Goal: Communication & Community: Answer question/provide support

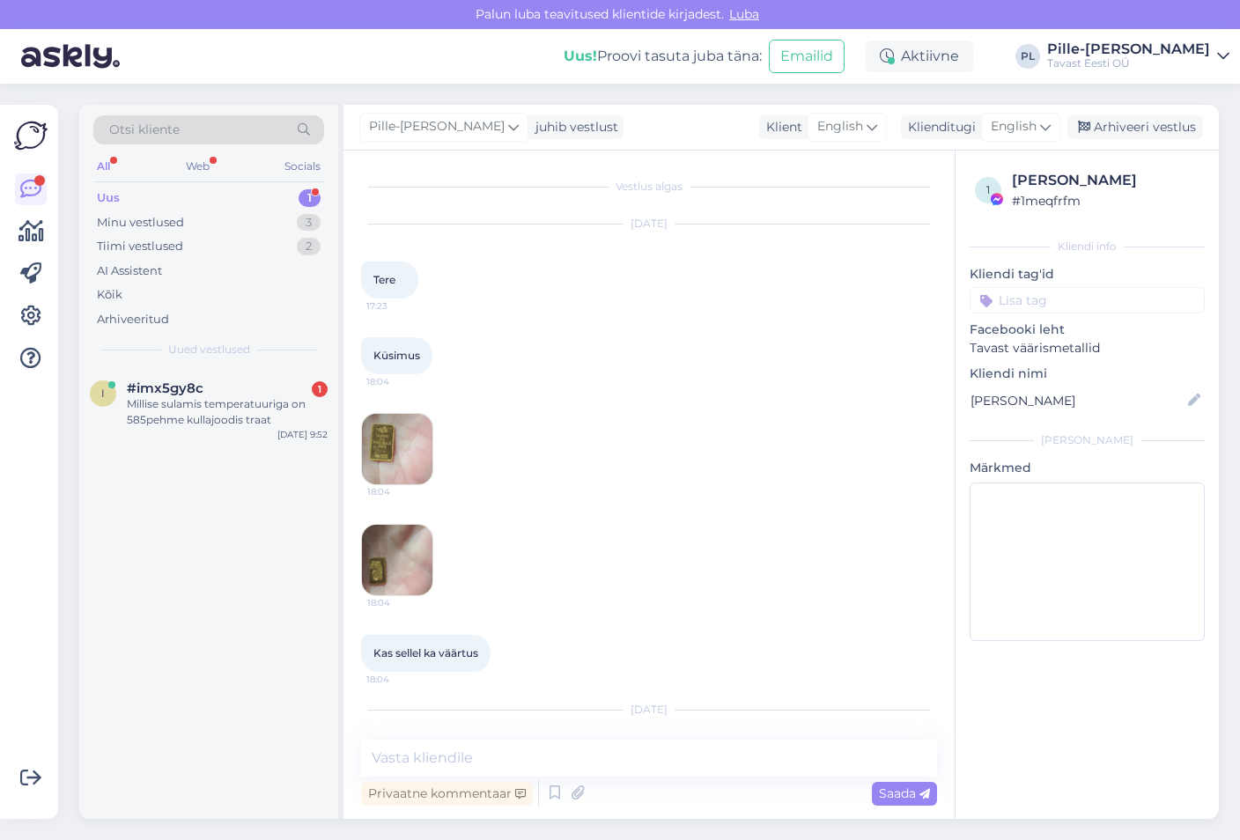
scroll to position [144, 0]
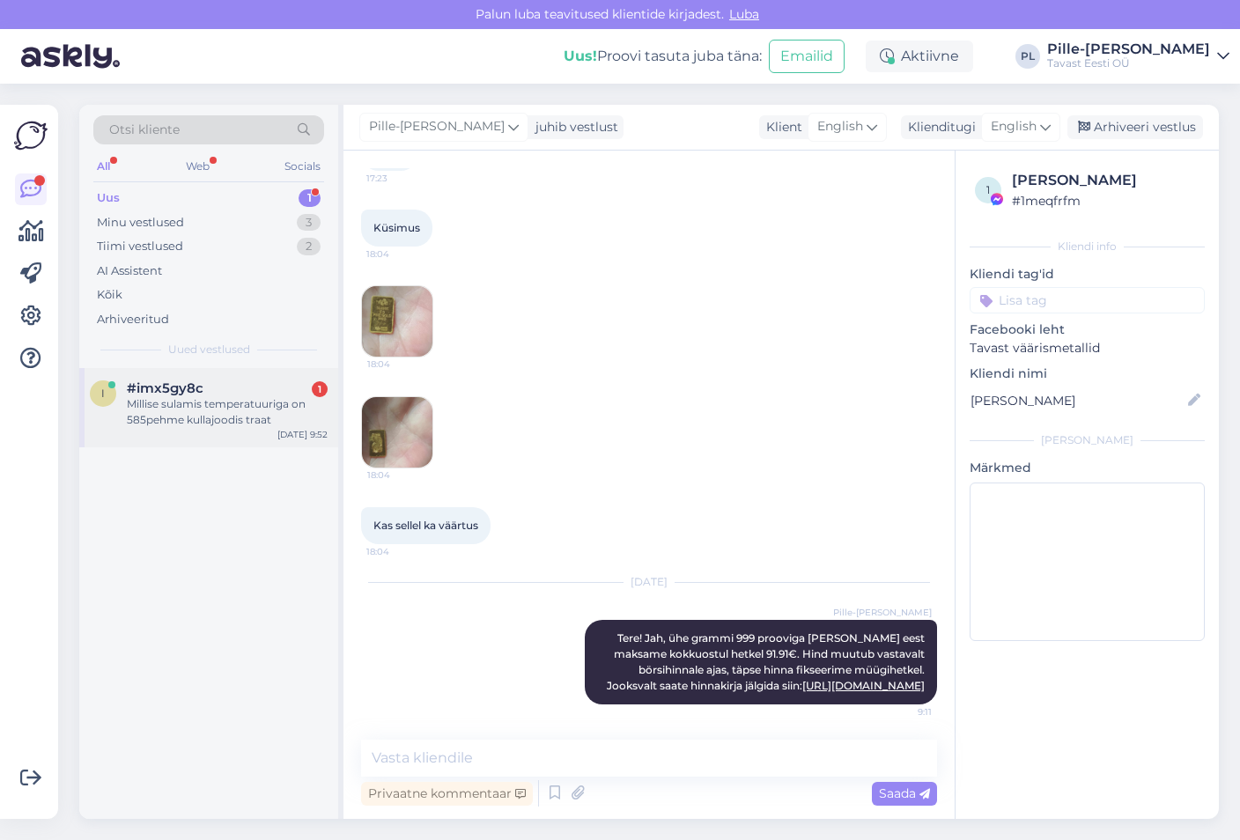
click at [280, 420] on div "Millise sulamis temperatuuriga on 585pehme kullajoodis traat" at bounding box center [227, 412] width 201 height 32
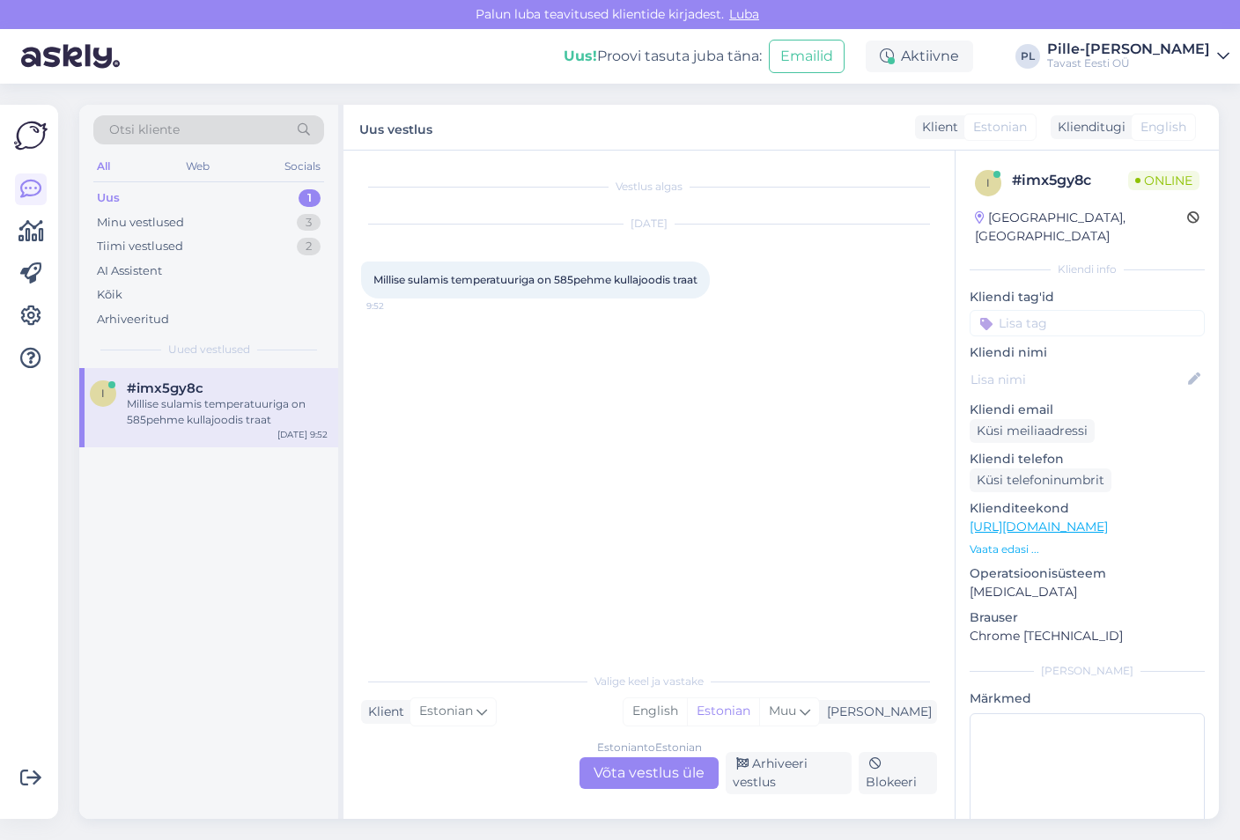
click at [640, 772] on div "Estonian to Estonian Võta vestlus üle" at bounding box center [648, 773] width 139 height 32
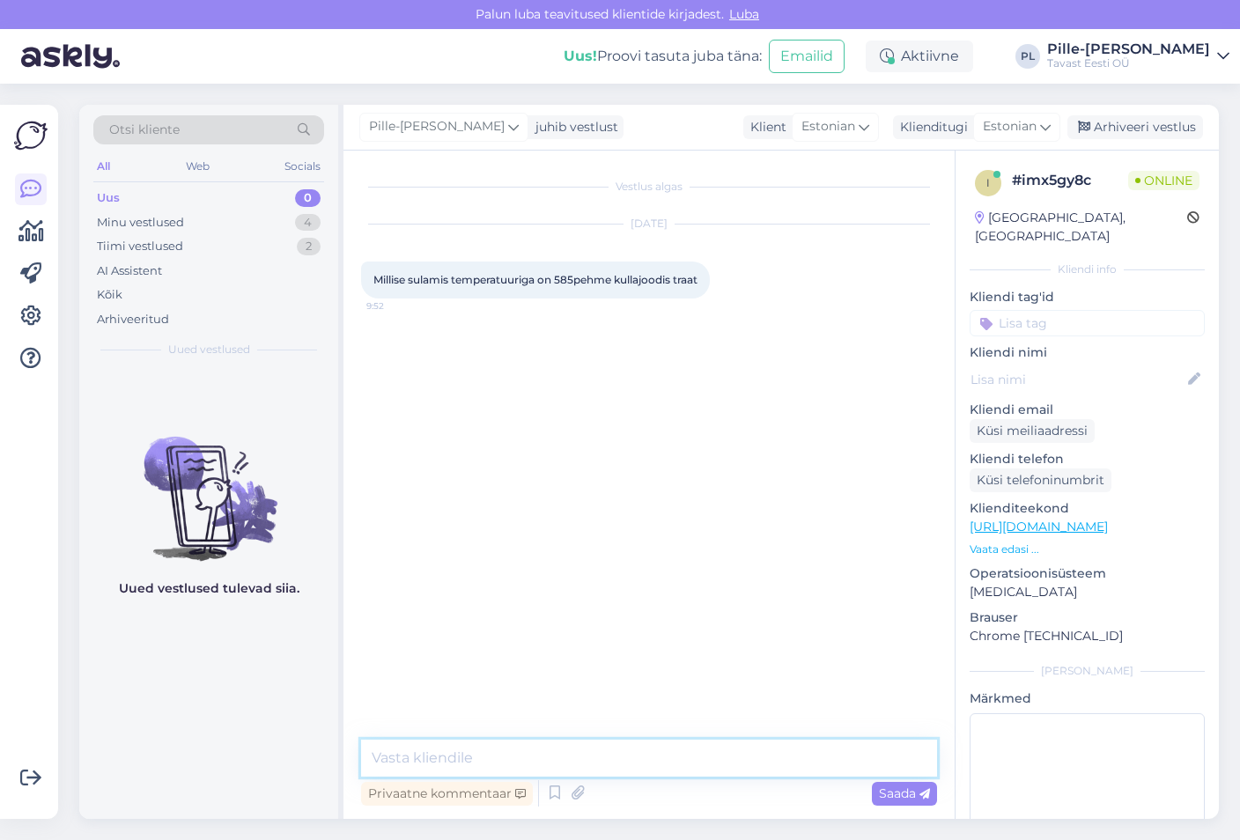
click at [648, 760] on textarea at bounding box center [649, 758] width 576 height 37
type textarea "Tere!"
click at [903, 790] on span "Saada" at bounding box center [904, 794] width 51 height 16
click at [754, 757] on textarea at bounding box center [649, 758] width 576 height 37
type textarea "Üks hetk"
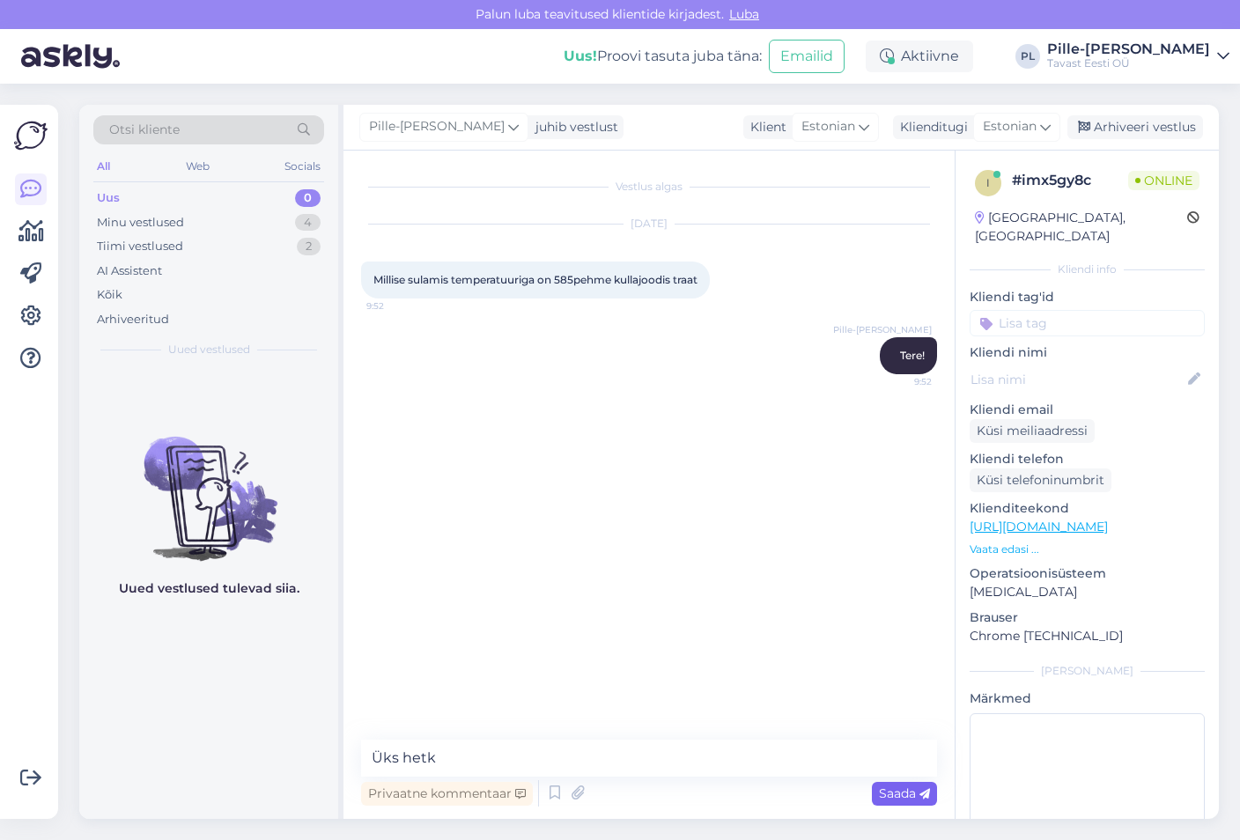
click at [911, 793] on span "Saada" at bounding box center [904, 794] width 51 height 16
click at [582, 751] on textarea at bounding box center [649, 758] width 576 height 37
click at [366, 757] on textarea "740-800 kraadi" at bounding box center [649, 758] width 576 height 37
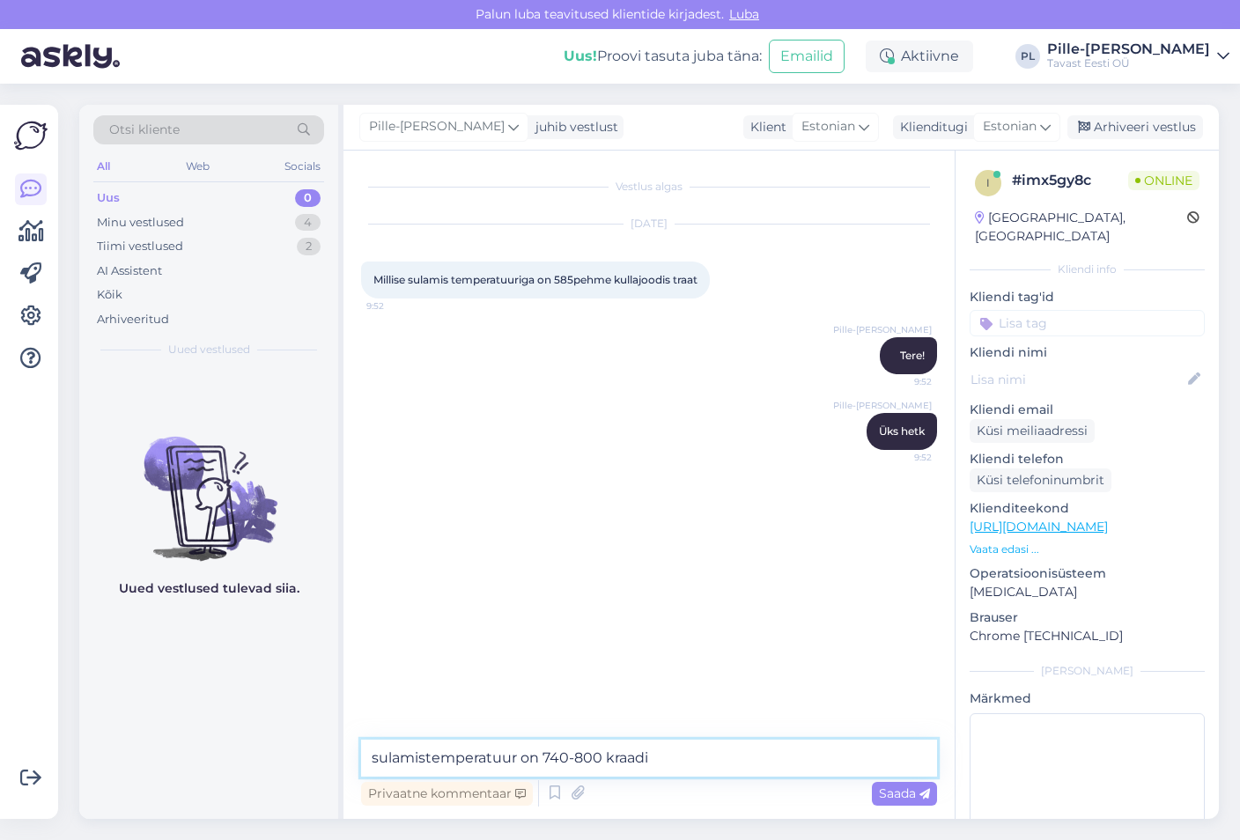
drag, startPoint x: 380, startPoint y: 757, endPoint x: 372, endPoint y: 756, distance: 9.0
click at [372, 756] on textarea "sulamistemperatuur on 740-800 kraadi" at bounding box center [649, 758] width 576 height 37
click at [676, 751] on textarea "Sulamistemperatuur on 740-800 kraadi" at bounding box center [649, 758] width 576 height 37
type textarea "Sulamistemperatuur on 740-800 kraadi"
click at [897, 793] on span "Saada" at bounding box center [904, 794] width 51 height 16
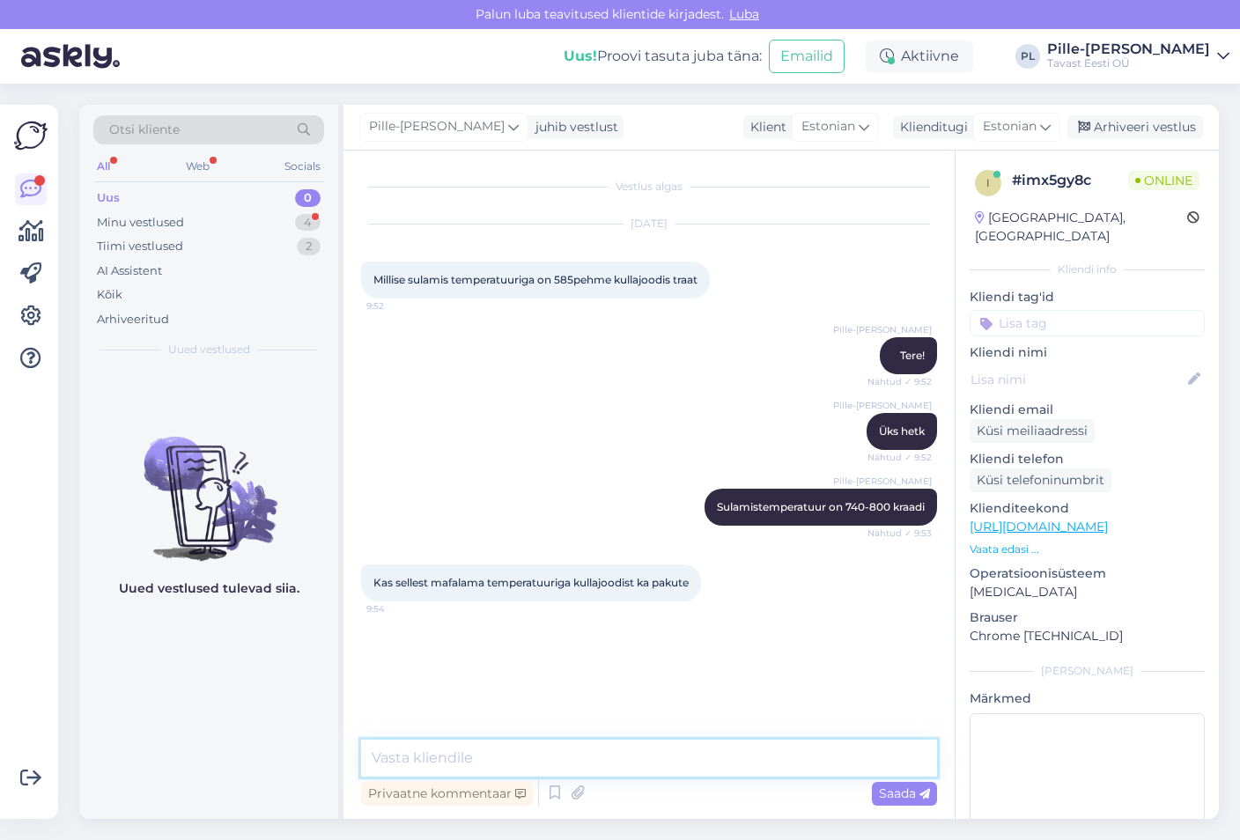
click at [669, 749] on textarea at bounding box center [649, 758] width 576 height 37
type textarea "Ei, see on kõige madalama temperatuuriga"
click at [908, 796] on span "Saada" at bounding box center [904, 794] width 51 height 16
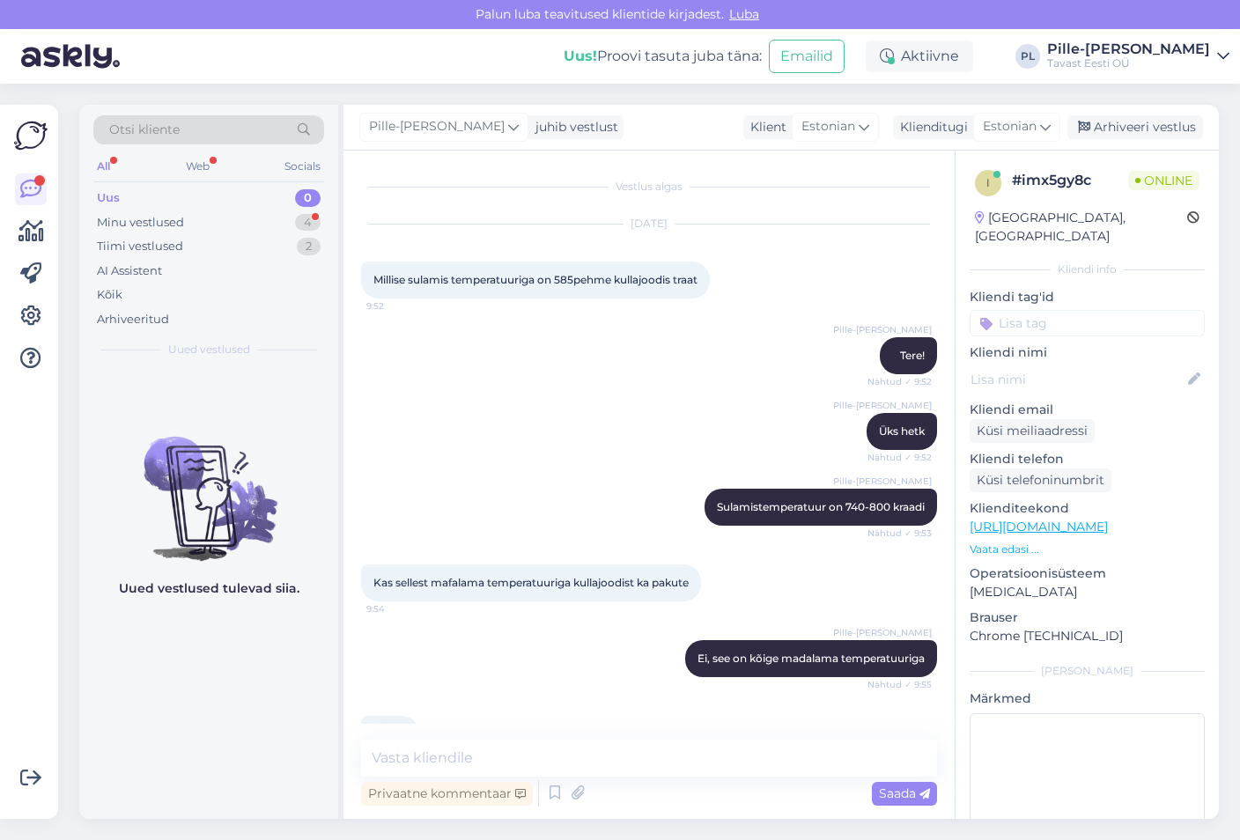
scroll to position [64, 0]
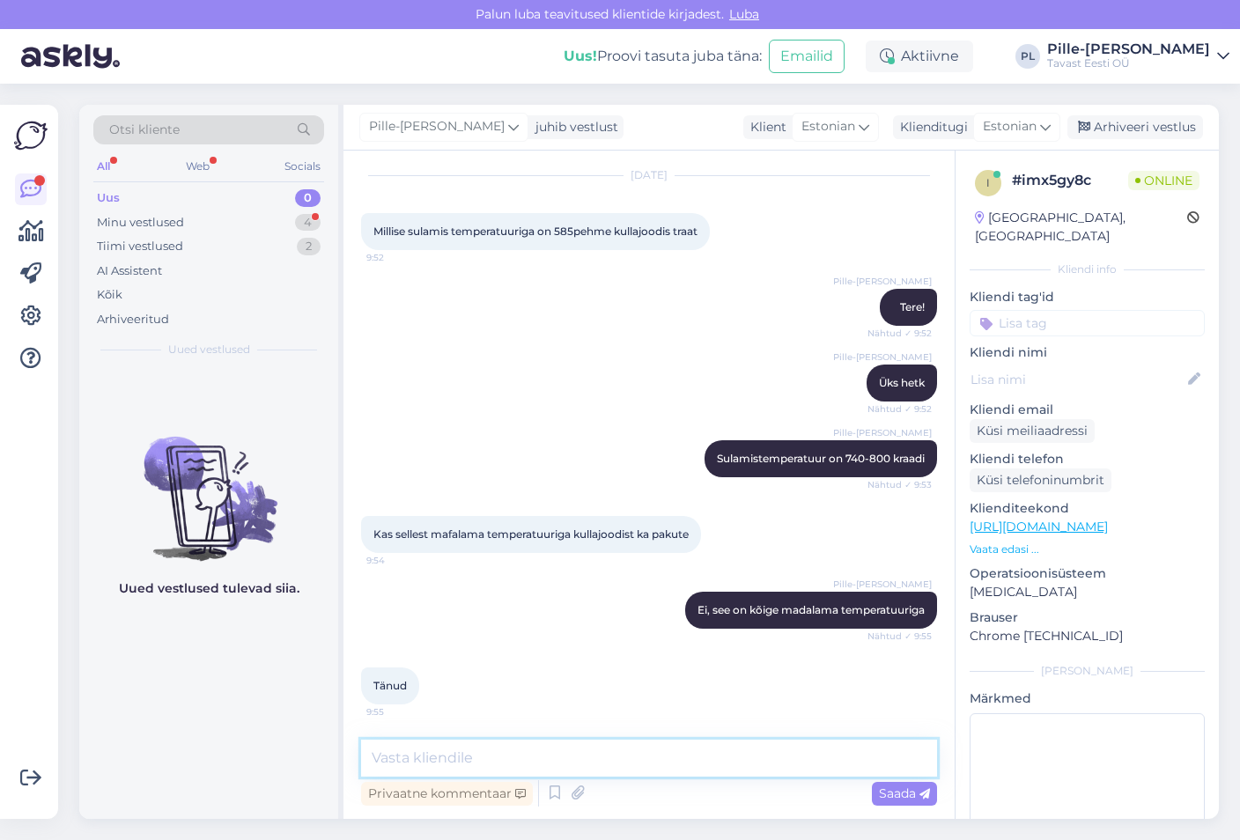
click at [644, 775] on textarea at bounding box center [649, 758] width 576 height 37
type textarea "Kui Teil tekib veel küsimusi, aitan meeleldi. Ilusat päeva!"
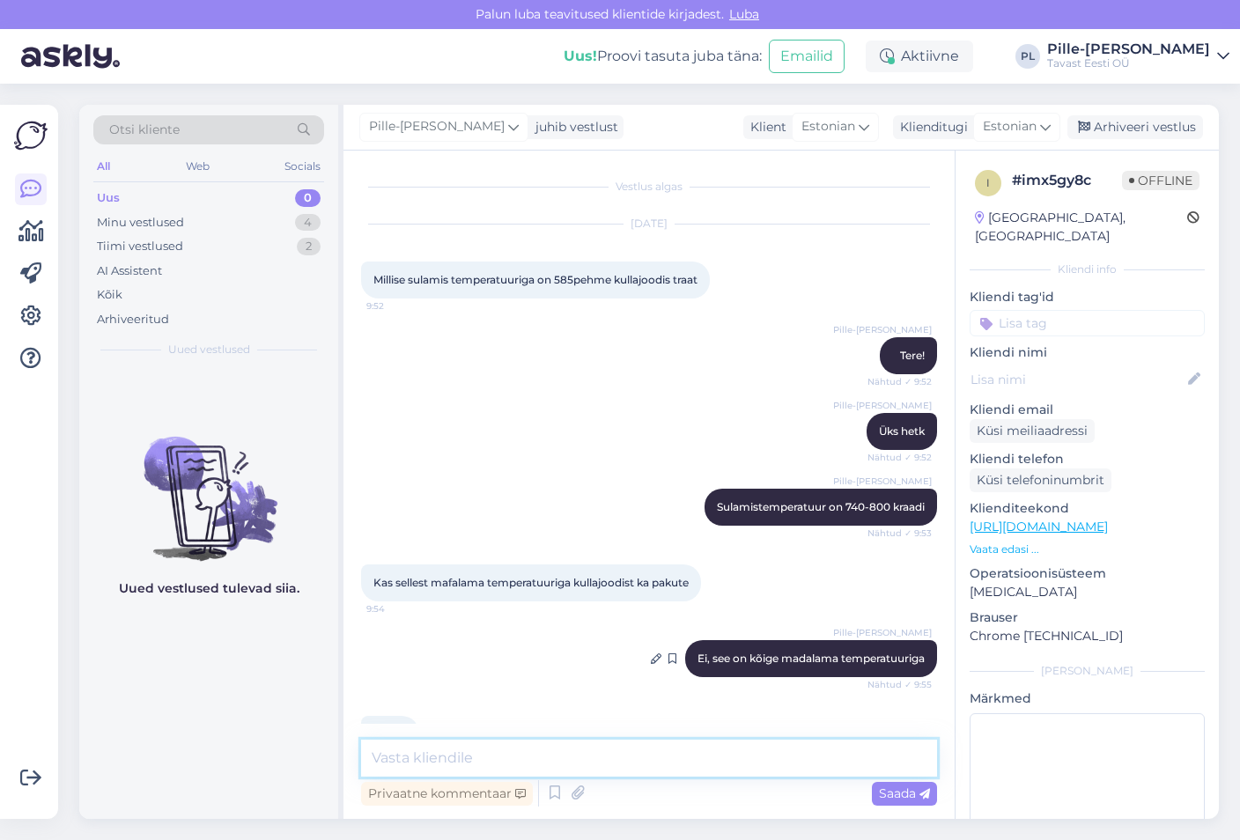
scroll to position [140, 0]
